Goal: Task Accomplishment & Management: Manage account settings

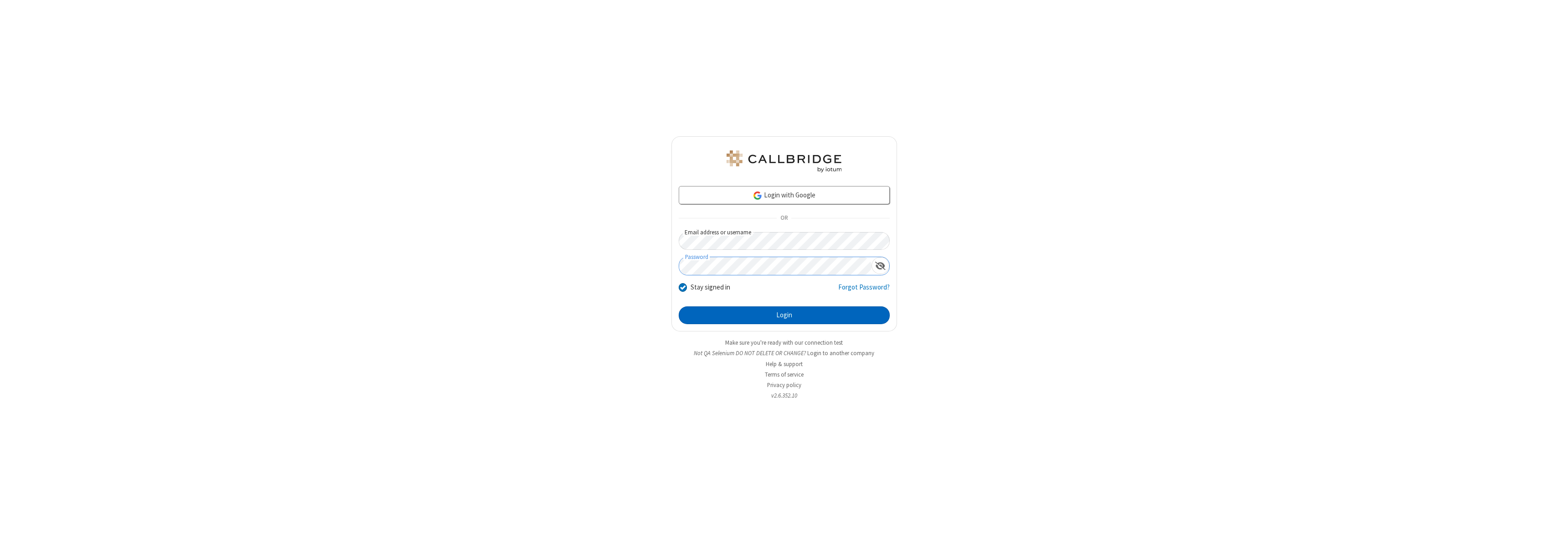
click at [784, 315] on button "Login" at bounding box center [784, 315] width 211 height 18
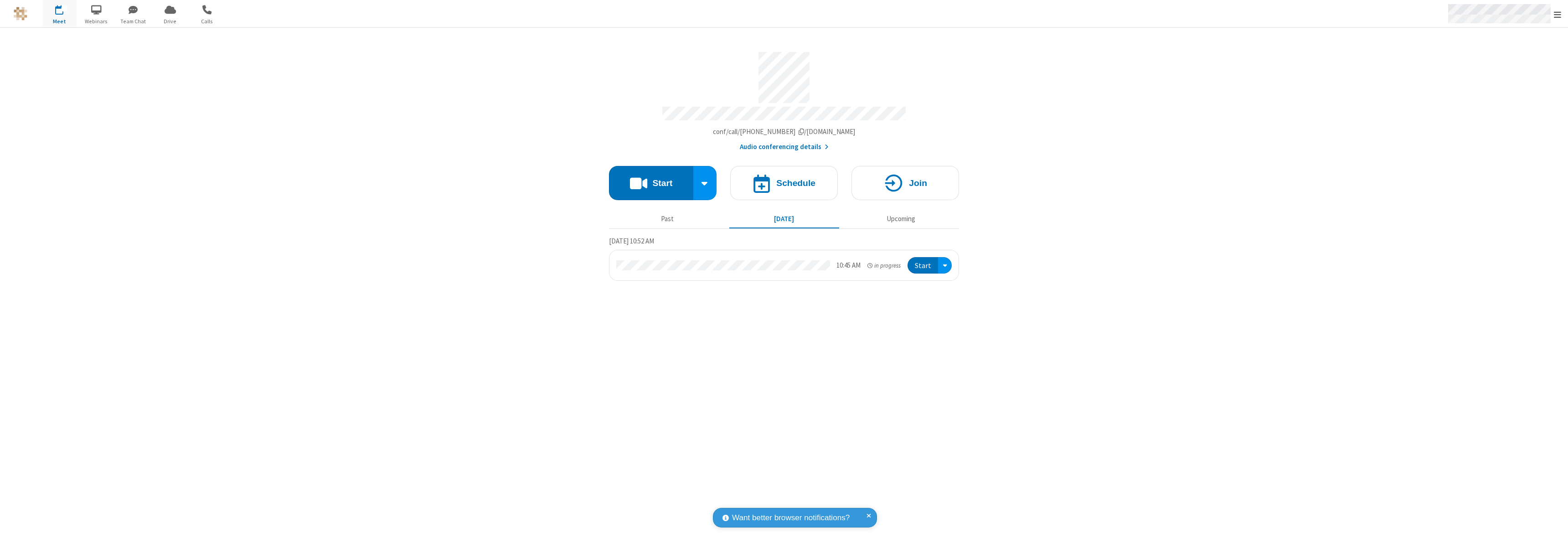
click at [1558, 14] on span "Open menu" at bounding box center [1558, 14] width 7 height 9
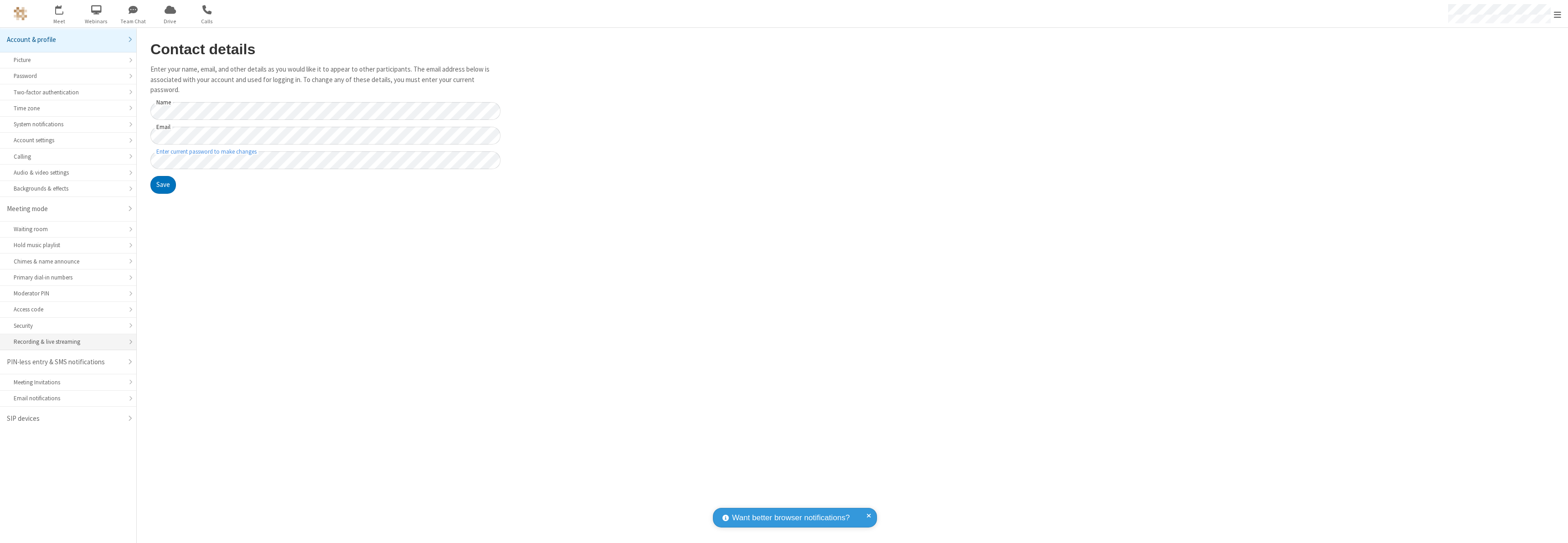
click at [68, 342] on div "Recording & live streaming" at bounding box center [68, 342] width 109 height 9
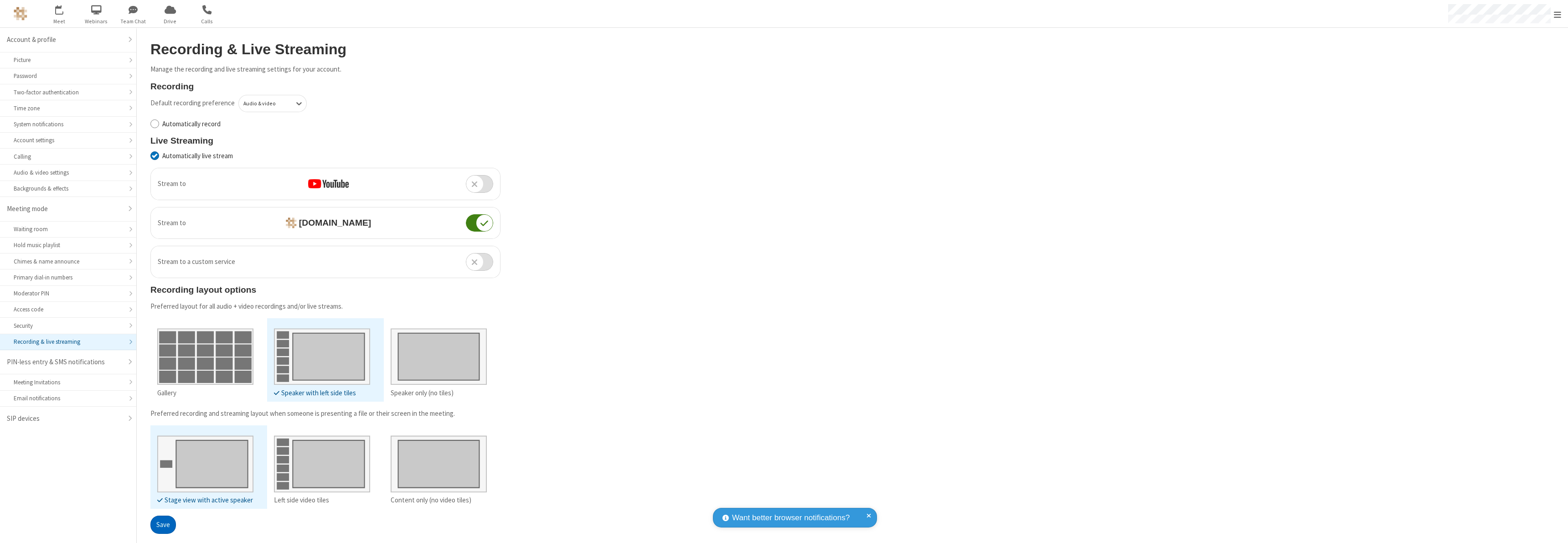
click at [163, 524] on button "Save" at bounding box center [163, 525] width 26 height 18
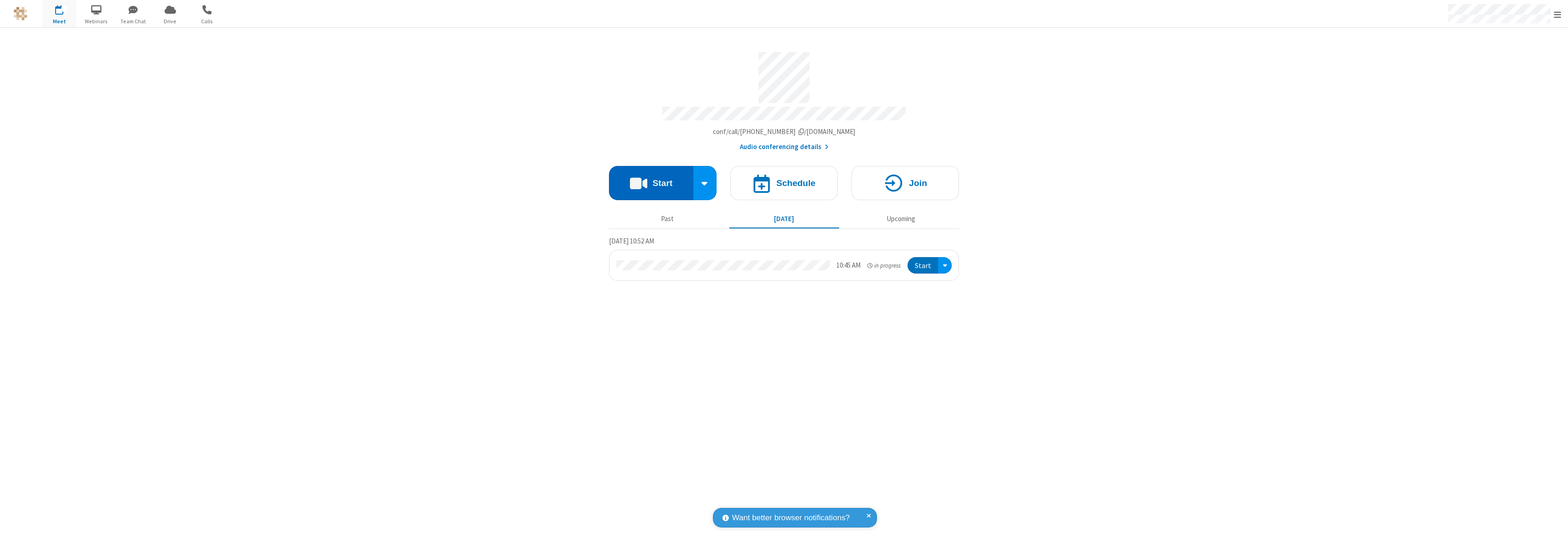
click at [651, 179] on button "Start" at bounding box center [651, 183] width 85 height 34
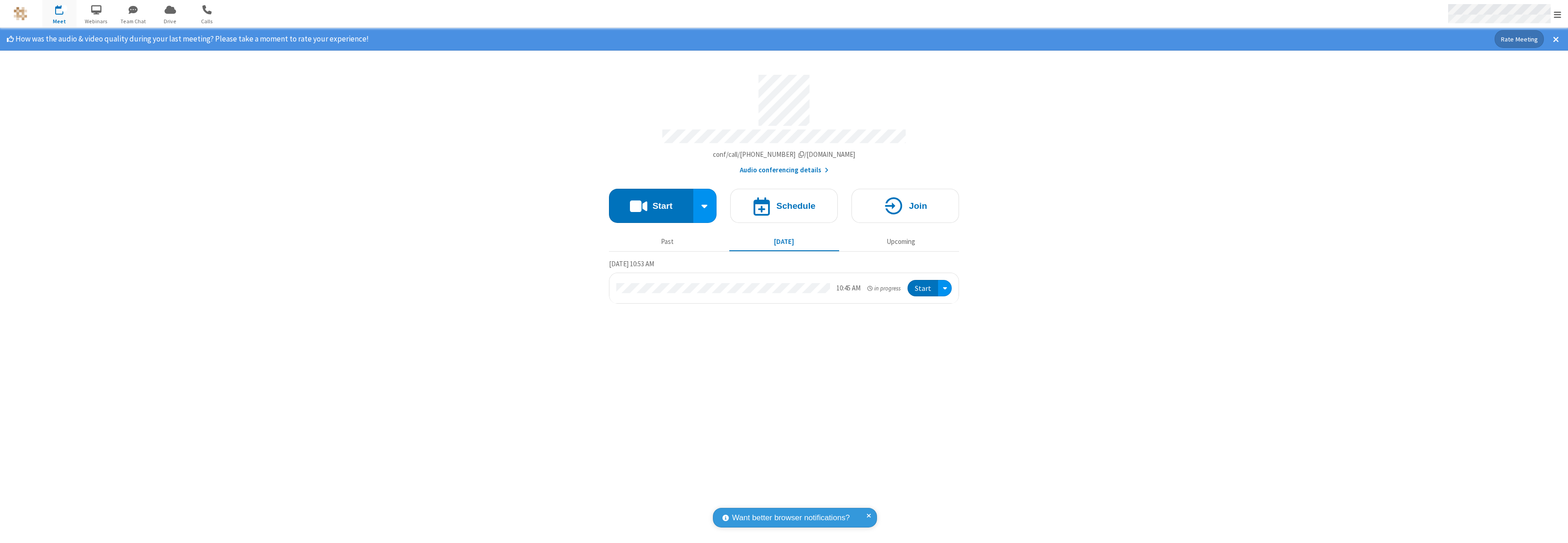
click at [1558, 14] on span "Open menu" at bounding box center [1558, 14] width 7 height 9
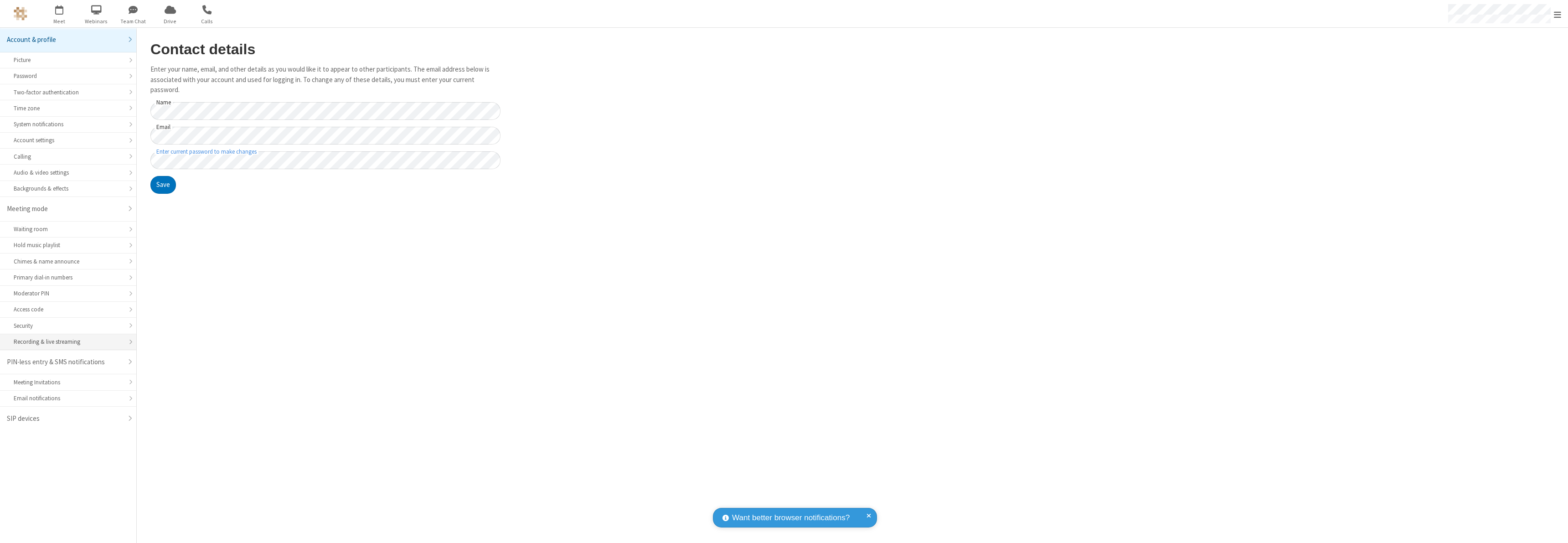
click at [68, 342] on div "Recording & live streaming" at bounding box center [68, 342] width 109 height 9
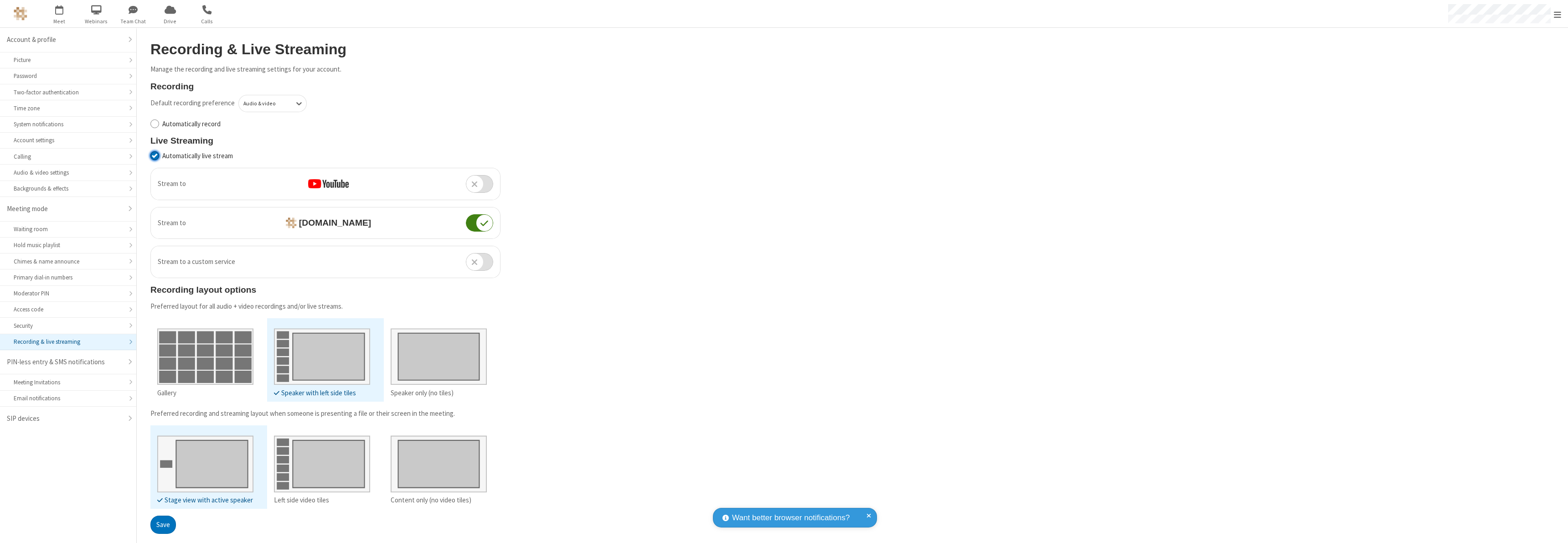
click at [155, 155] on input "Automatically live stream" at bounding box center [155, 156] width 9 height 10
checkbox input "false"
click at [163, 524] on button "Save" at bounding box center [163, 525] width 26 height 18
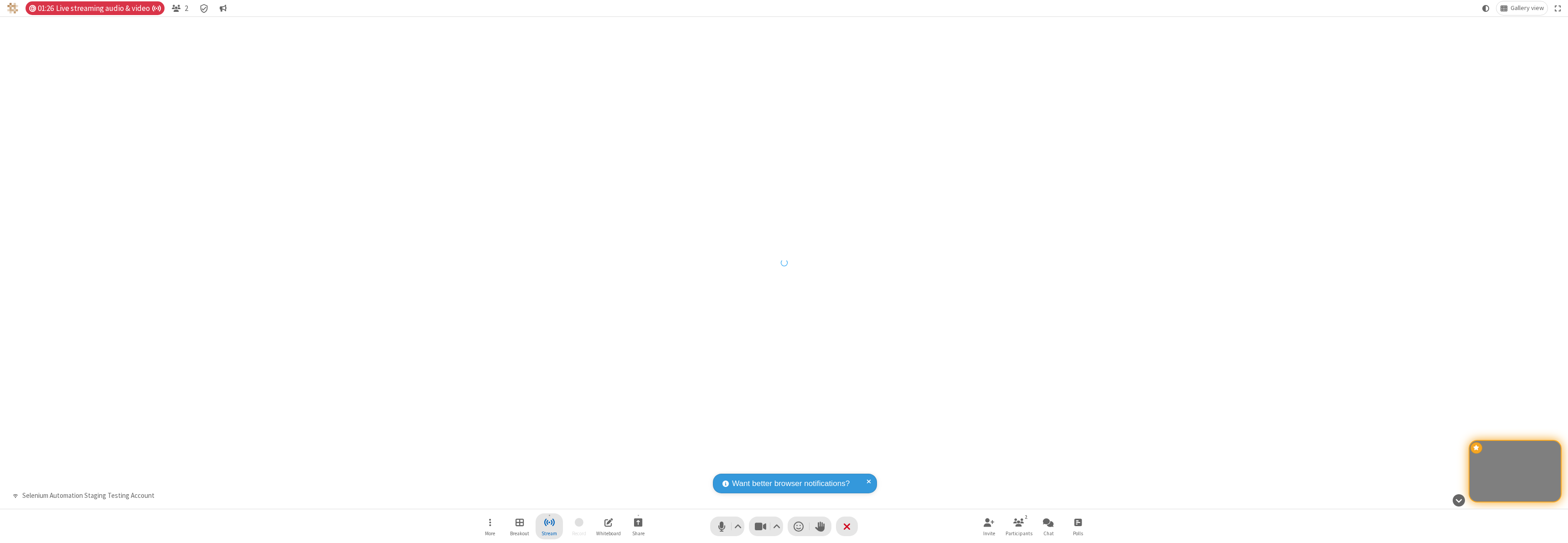
click at [549, 526] on span "Stop streaming" at bounding box center [549, 522] width 12 height 12
click at [514, 461] on span "Copy stream link" at bounding box center [514, 461] width 48 height 9
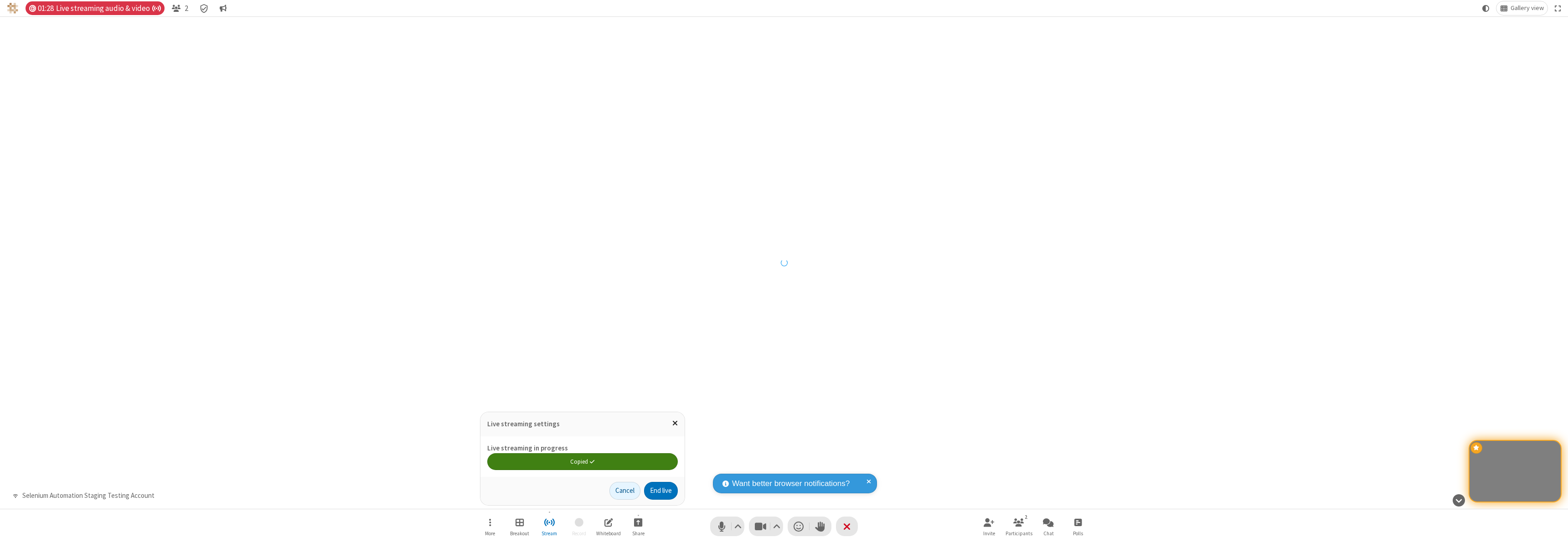
click at [674, 423] on span "Close popover" at bounding box center [675, 422] width 5 height 8
click at [549, 526] on span "Stop streaming" at bounding box center [549, 522] width 12 height 12
click at [660, 491] on button "End live" at bounding box center [660, 491] width 33 height 18
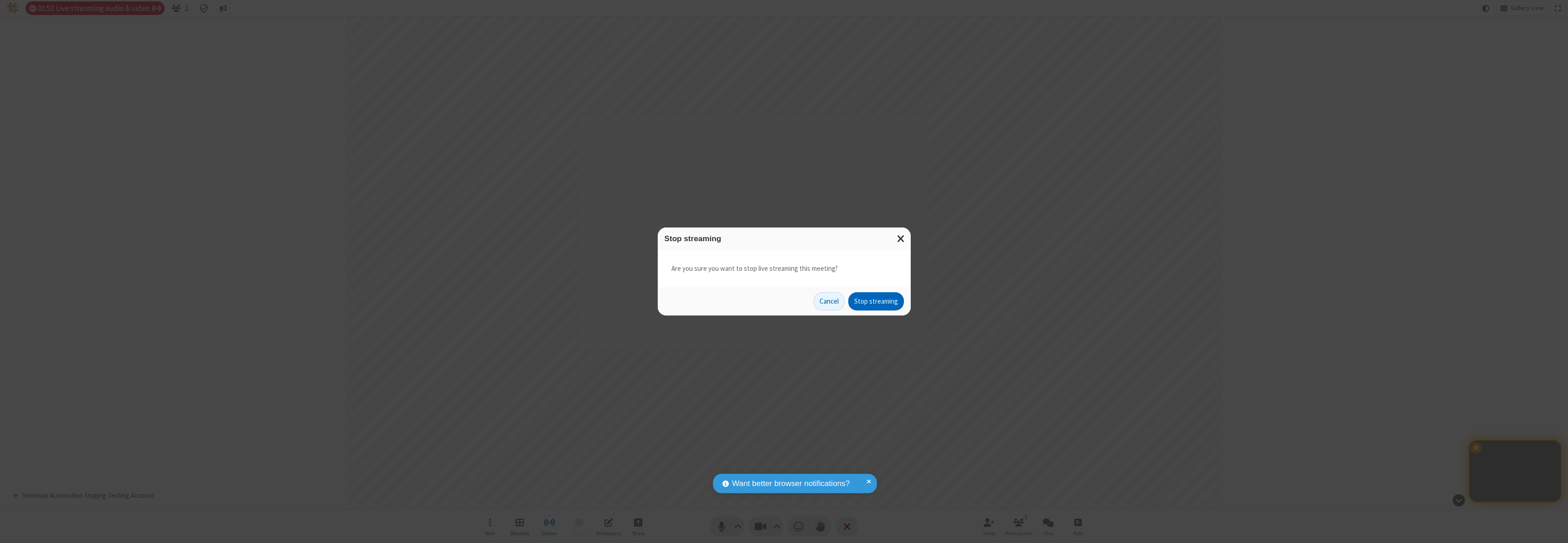
click at [876, 301] on button "Stop streaming" at bounding box center [876, 301] width 55 height 18
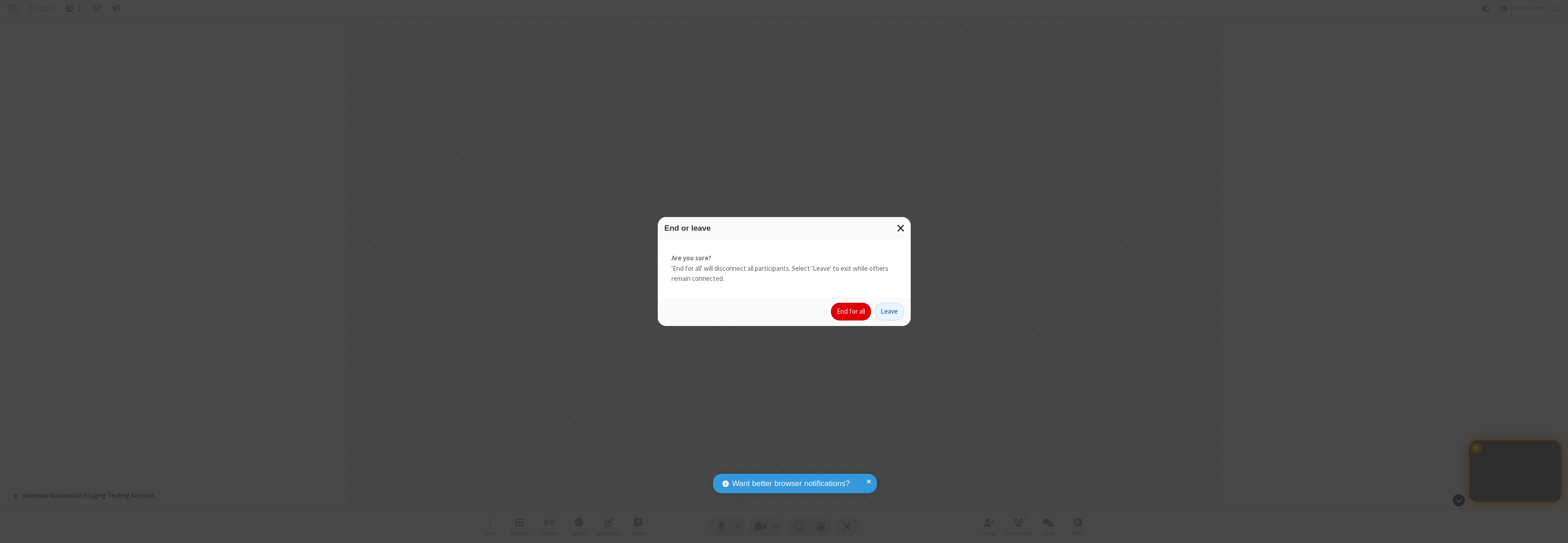
click at [852, 311] on button "End for all" at bounding box center [851, 312] width 40 height 18
